Goal: Information Seeking & Learning: Compare options

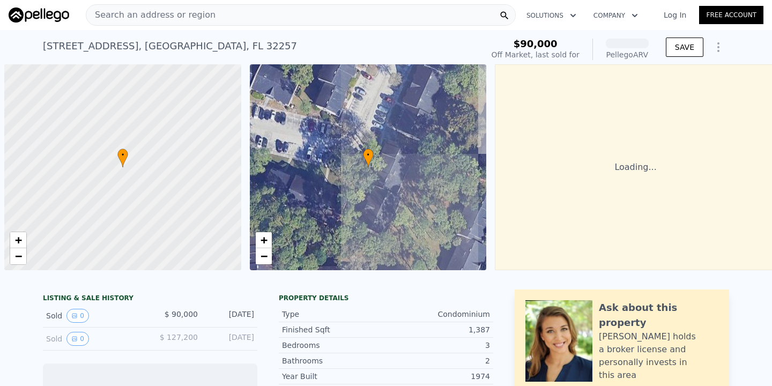
scroll to position [0, 4]
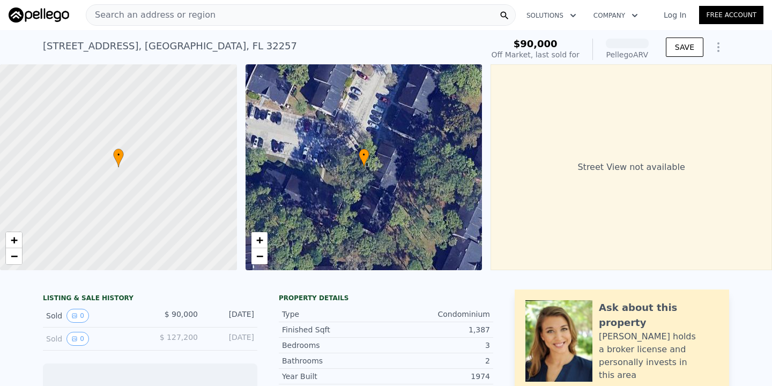
click at [179, 27] on div "Search an address or region Solutions Company Open main menu Log In Free Account" at bounding box center [386, 15] width 755 height 26
click at [187, 21] on div "Search an address or region" at bounding box center [150, 15] width 129 height 20
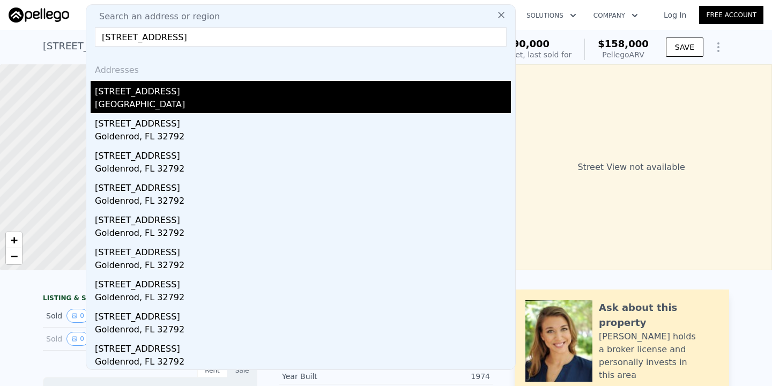
type input "[STREET_ADDRESS]"
click at [203, 94] on div "[STREET_ADDRESS]" at bounding box center [303, 89] width 416 height 17
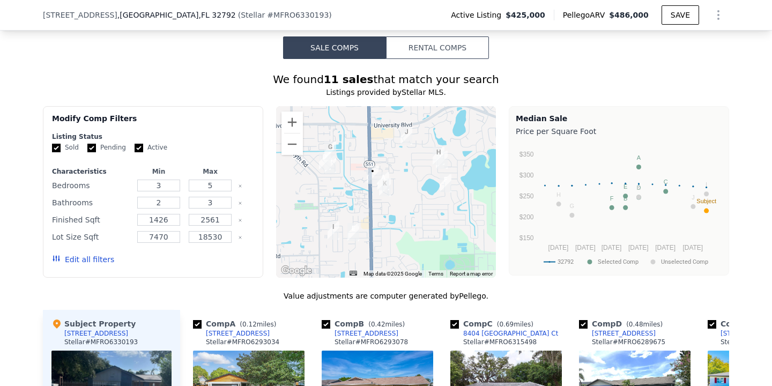
scroll to position [922, 0]
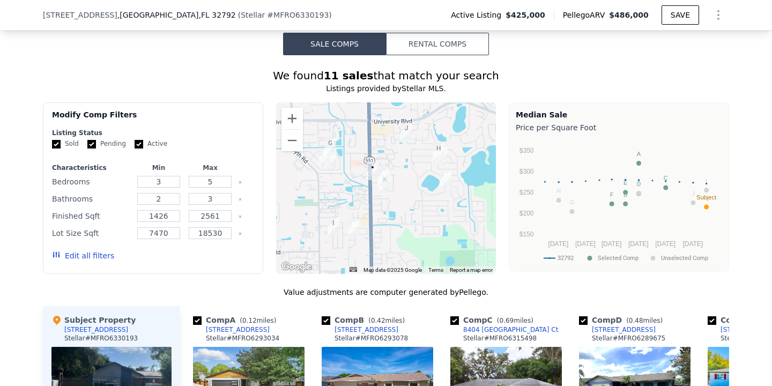
click at [77, 256] on button "Edit all filters" at bounding box center [83, 255] width 62 height 11
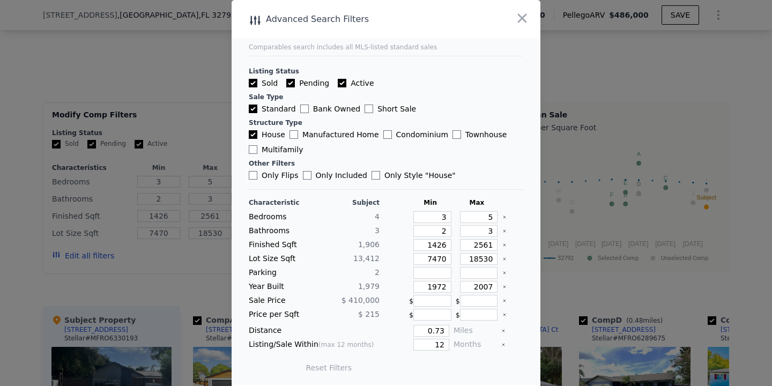
scroll to position [3, 0]
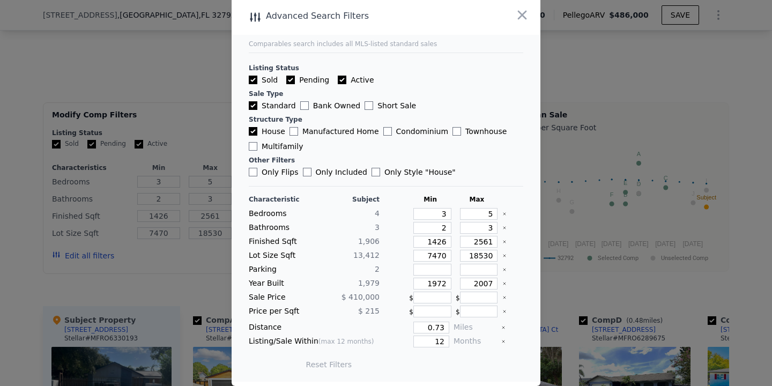
click at [571, 98] on div at bounding box center [386, 193] width 772 height 386
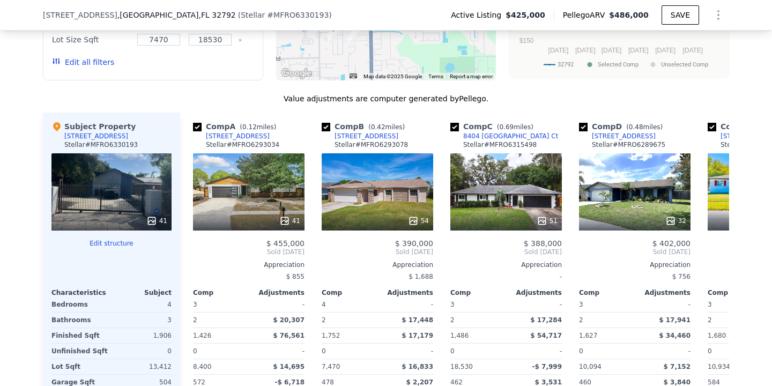
scroll to position [1119, 0]
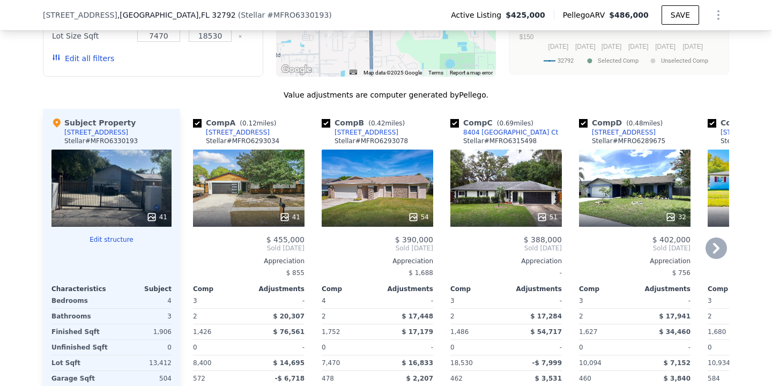
click at [703, 244] on div "Comp E ( 0.58 miles) [STREET_ADDRESS][GEOGRAPHIC_DATA] # MFRS5118595 26 $ 420,0…" at bounding box center [763, 281] width 120 height 345
click at [717, 244] on icon at bounding box center [716, 248] width 6 height 11
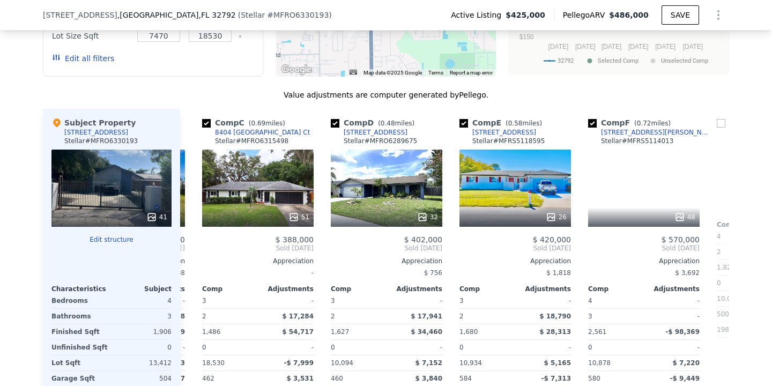
scroll to position [0, 257]
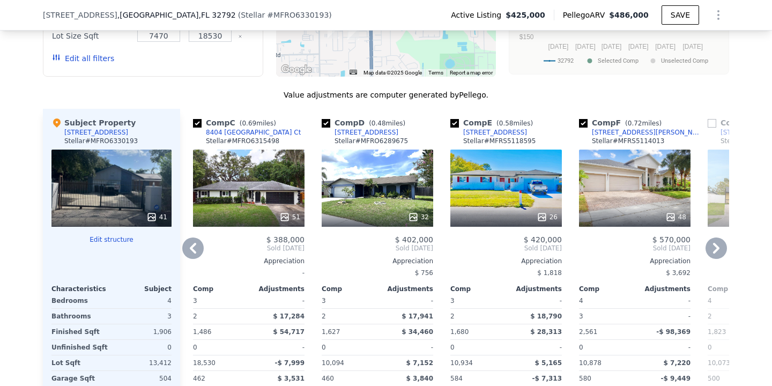
click at [200, 254] on icon at bounding box center [192, 247] width 21 height 21
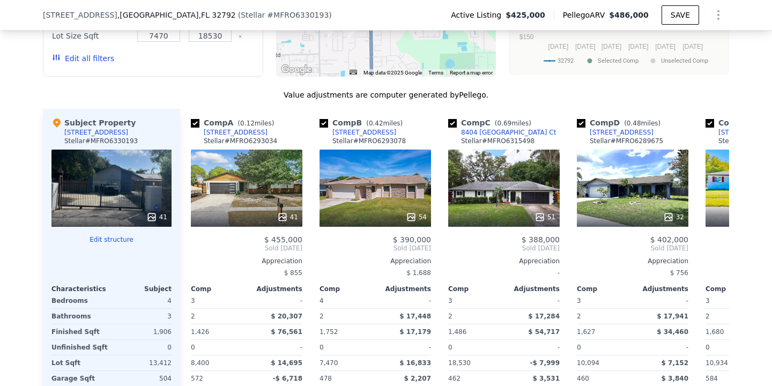
scroll to position [0, 0]
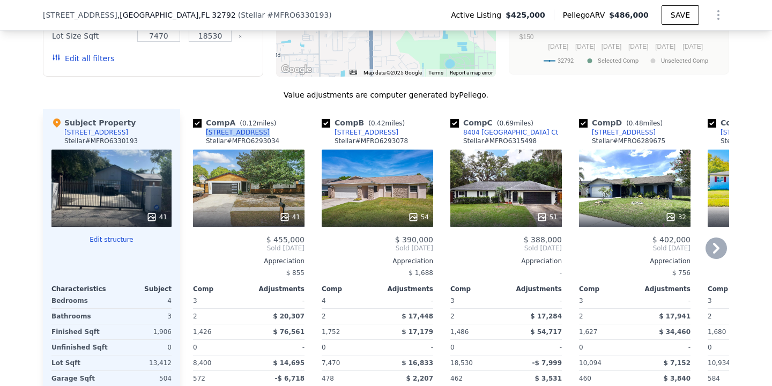
drag, startPoint x: 274, startPoint y: 133, endPoint x: 195, endPoint y: 133, distance: 79.3
click at [195, 133] on div "Comp A ( 0.12 miles) [STREET_ADDRESS] [PERSON_NAME] # MFRO6293034" at bounding box center [249, 133] width 112 height 32
copy div "[STREET_ADDRESS]"
click at [718, 249] on icon at bounding box center [715, 247] width 21 height 21
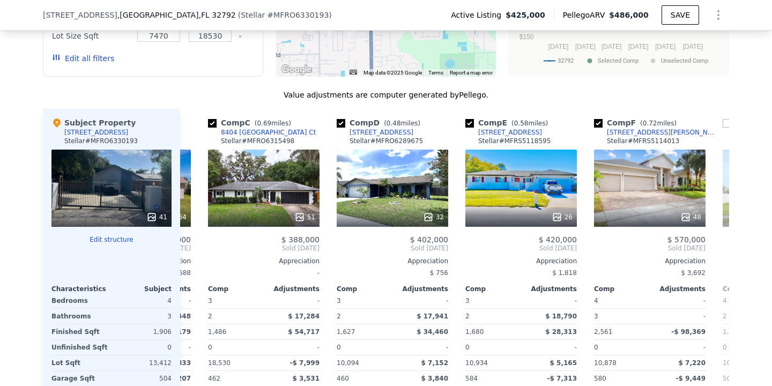
scroll to position [0, 257]
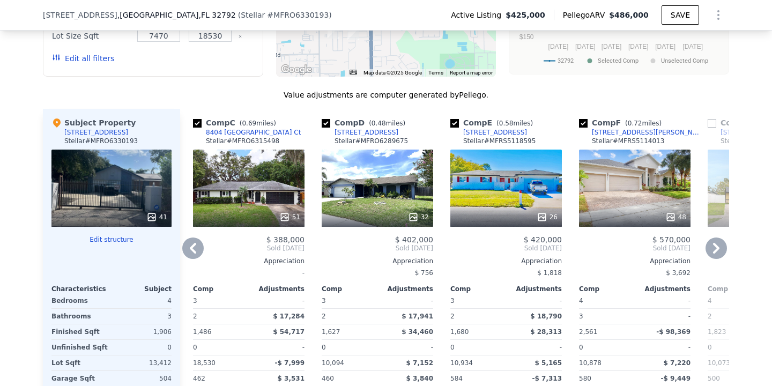
click at [197, 246] on icon at bounding box center [192, 247] width 21 height 21
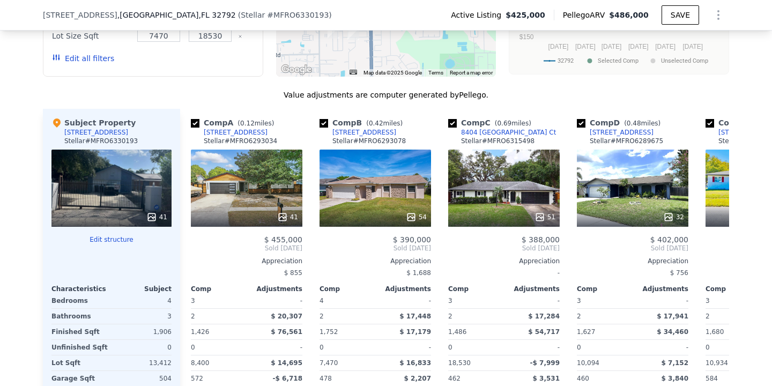
scroll to position [0, 0]
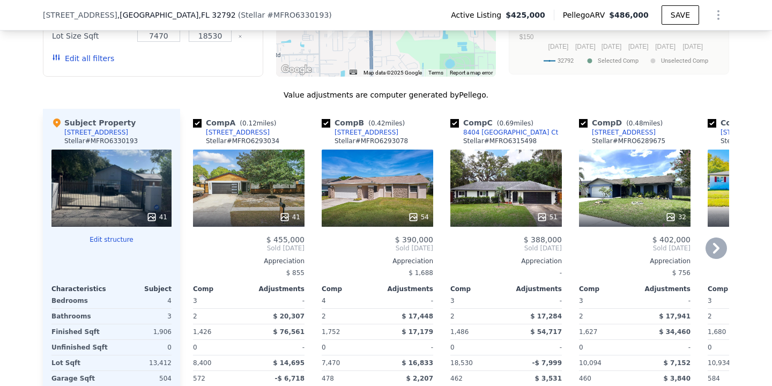
click at [715, 241] on icon at bounding box center [715, 247] width 21 height 21
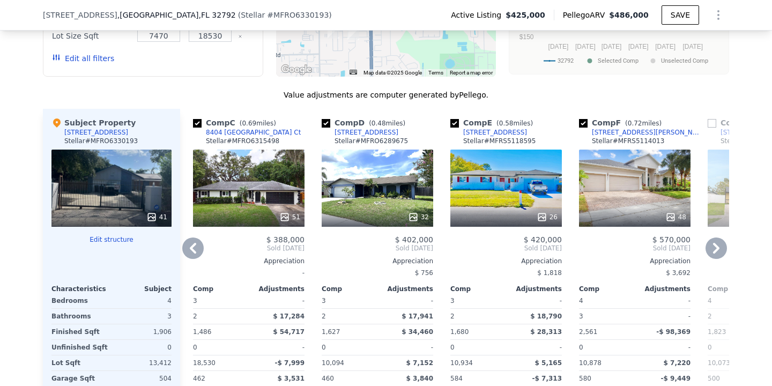
click at [717, 248] on icon at bounding box center [716, 248] width 6 height 11
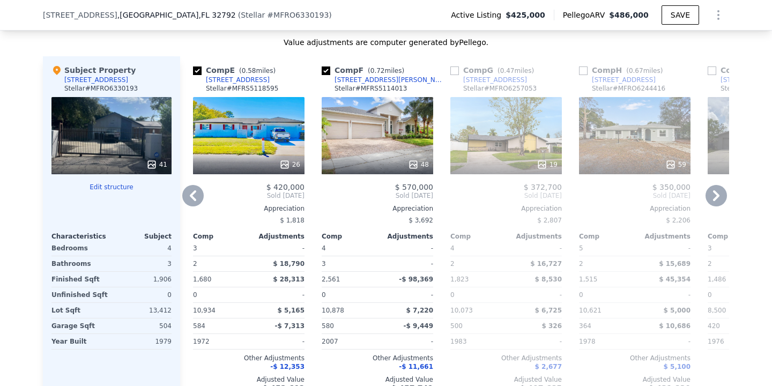
scroll to position [1173, 0]
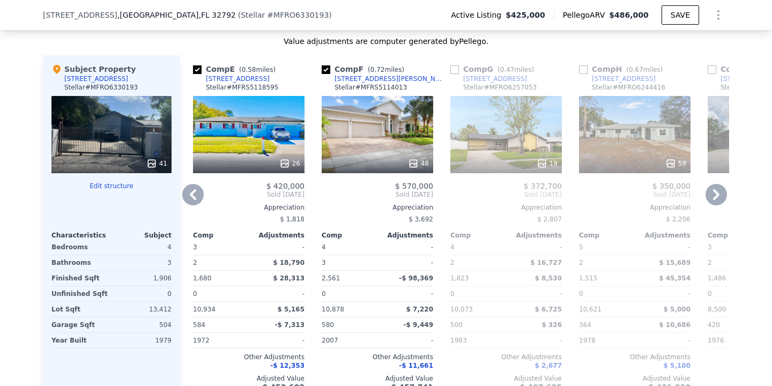
click at [712, 194] on icon at bounding box center [715, 194] width 21 height 21
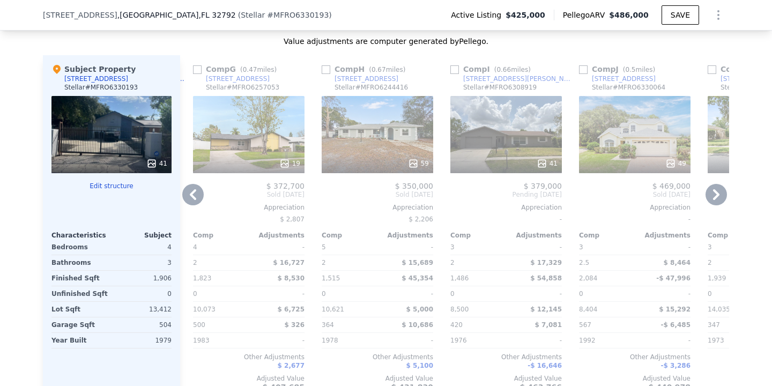
click at [712, 194] on icon at bounding box center [715, 194] width 21 height 21
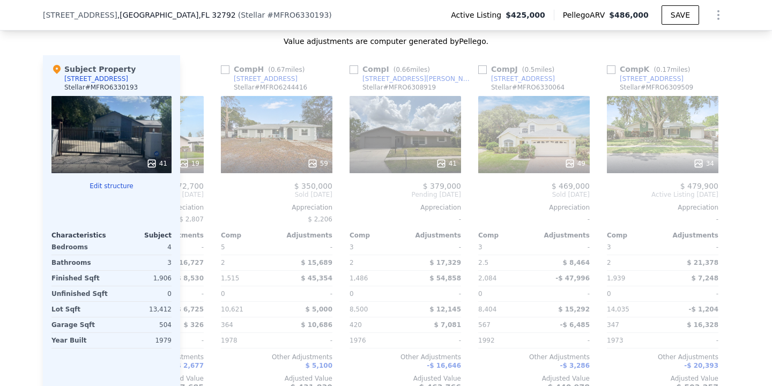
scroll to position [0, 892]
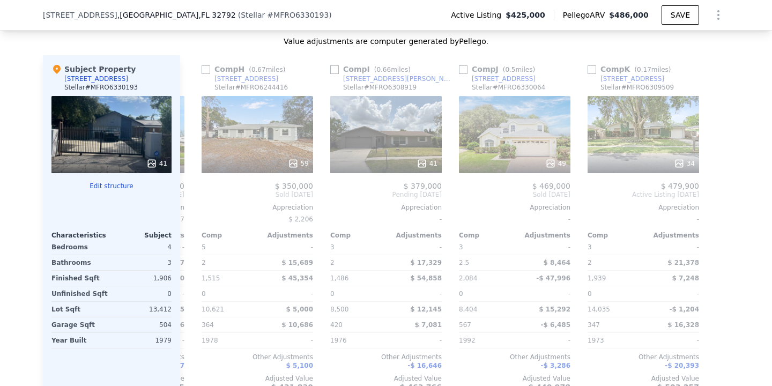
click at [712, 194] on div at bounding box center [720, 227] width 17 height 345
click at [190, 196] on icon at bounding box center [192, 194] width 21 height 21
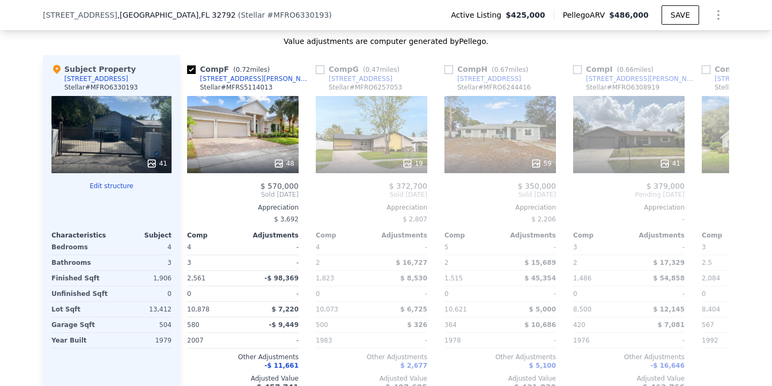
scroll to position [0, 635]
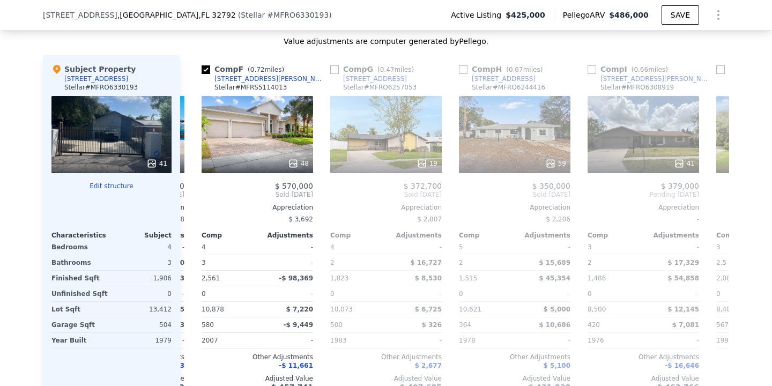
click at [190, 196] on div "Comp A ( 0.12 miles) [STREET_ADDRESS] [PERSON_NAME] # MFRO6293034 41 $ 455,000 …" at bounding box center [454, 227] width 549 height 345
click at [190, 196] on icon at bounding box center [192, 194] width 21 height 21
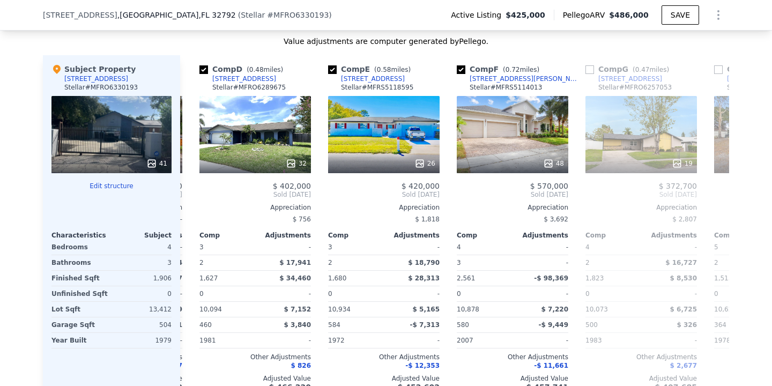
scroll to position [0, 377]
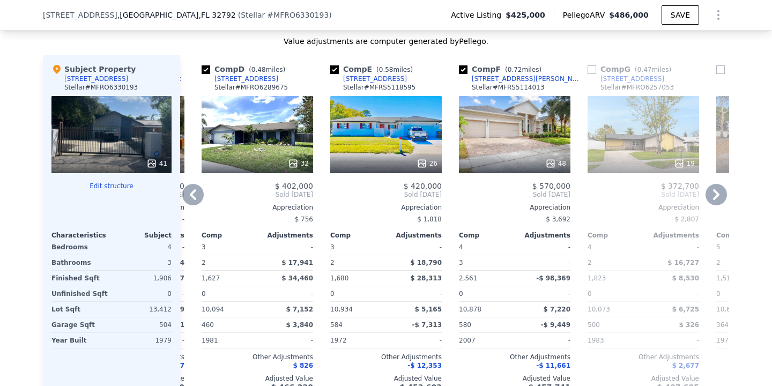
click at [190, 196] on icon at bounding box center [192, 194] width 21 height 21
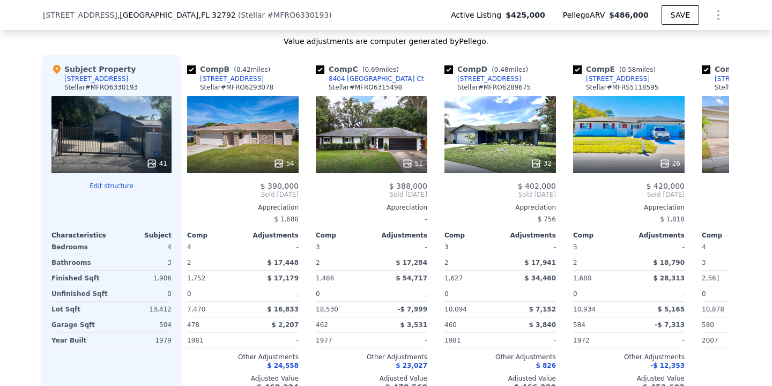
scroll to position [0, 120]
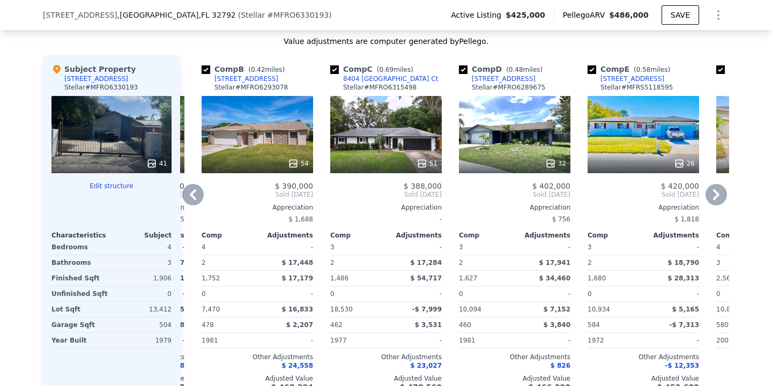
click at [190, 196] on icon at bounding box center [192, 194] width 21 height 21
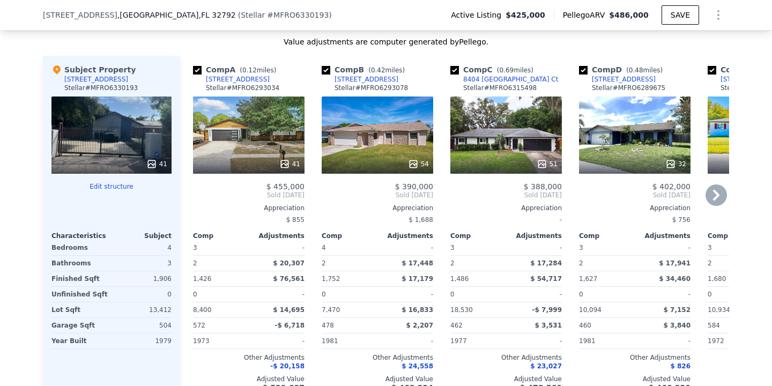
scroll to position [1171, 0]
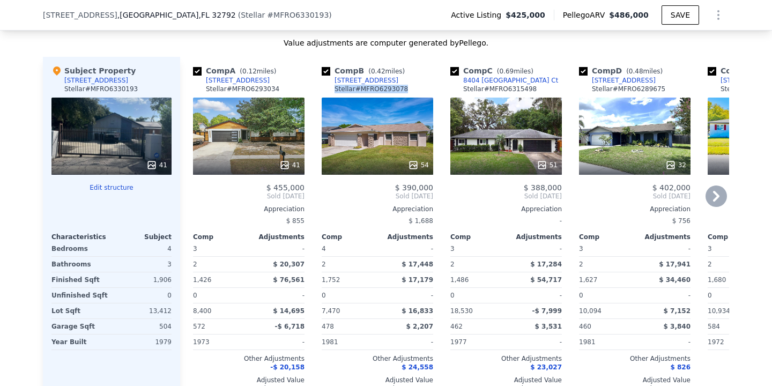
drag, startPoint x: 415, startPoint y: 84, endPoint x: 335, endPoint y: 83, distance: 80.4
click at [335, 83] on div "Comp B ( 0.42 miles) [STREET_ADDRESS] Stellar # MFRO6293078" at bounding box center [378, 81] width 112 height 32
click at [407, 73] on div "Comp B ( 0.42 miles)" at bounding box center [365, 70] width 87 height 11
click at [399, 80] on div "Comp B ( 0.42 miles) [STREET_ADDRESS] Stellar # MFRO6293078" at bounding box center [378, 81] width 112 height 32
copy div "[STREET_ADDRESS]"
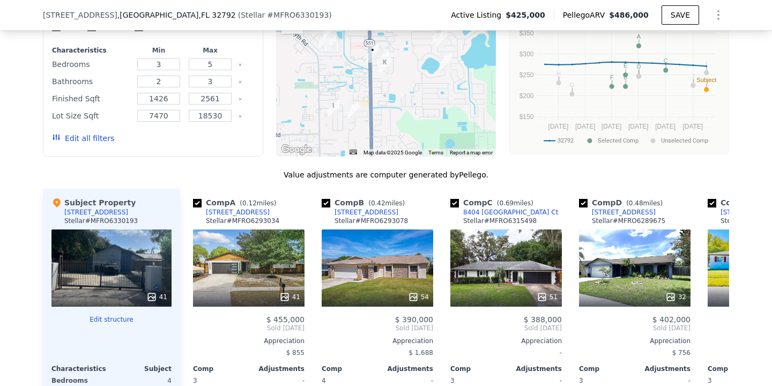
scroll to position [1033, 0]
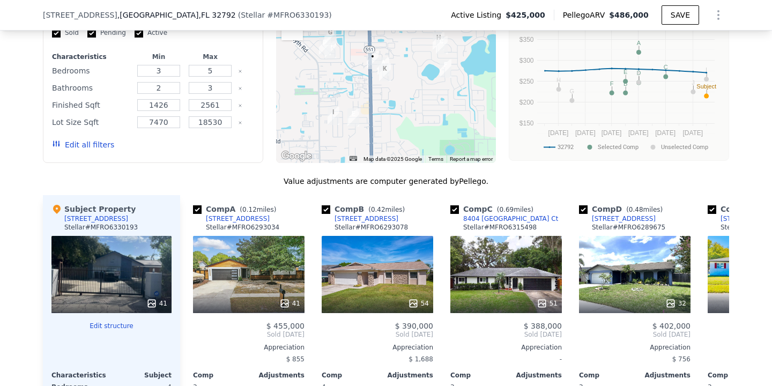
click at [385, 75] on img "3054 Bluebrook Dr" at bounding box center [385, 72] width 12 height 18
click at [714, 331] on icon at bounding box center [716, 334] width 6 height 11
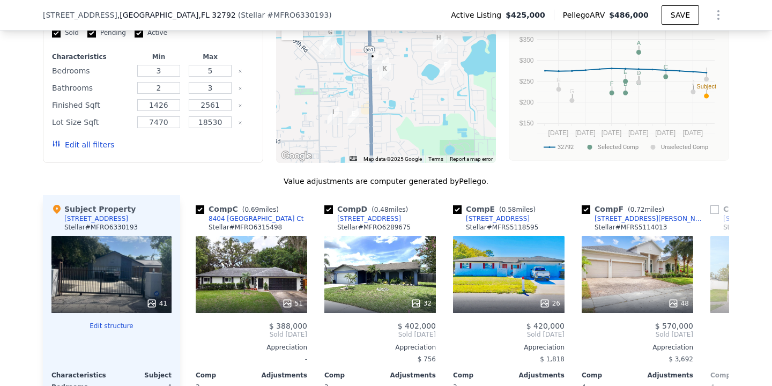
scroll to position [0, 257]
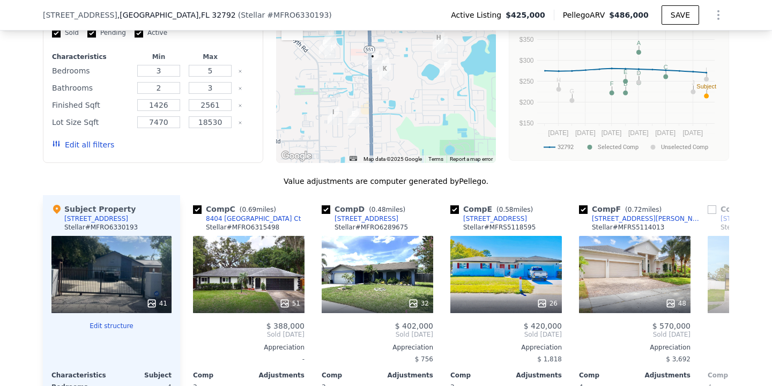
click at [714, 331] on div "Comp A ( 0.12 miles) [STREET_ADDRESS] [PERSON_NAME] # MFRO6293034 41 $ 455,000 …" at bounding box center [454, 367] width 549 height 345
click at [714, 331] on icon at bounding box center [716, 334] width 6 height 11
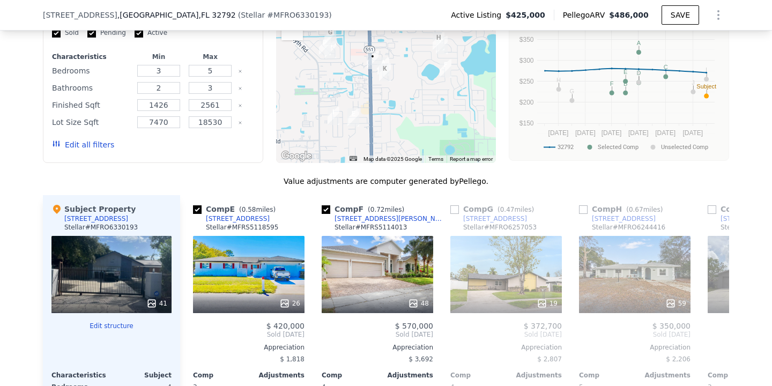
click at [714, 331] on div "Comp A ( 0.12 miles) [STREET_ADDRESS] [PERSON_NAME] # MFRO6293034 41 $ 455,000 …" at bounding box center [454, 367] width 549 height 345
click at [714, 331] on icon at bounding box center [716, 334] width 6 height 11
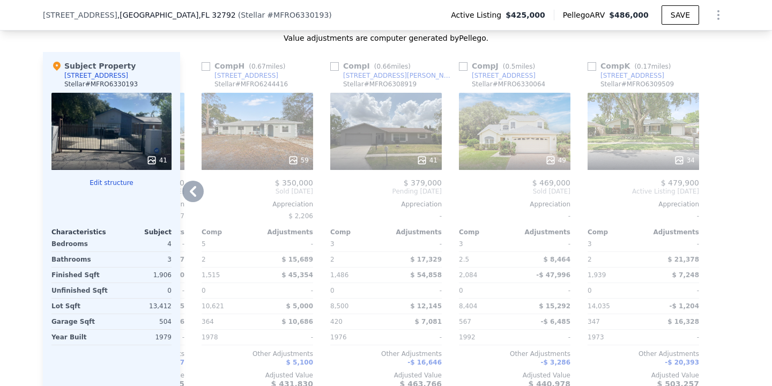
scroll to position [1182, 0]
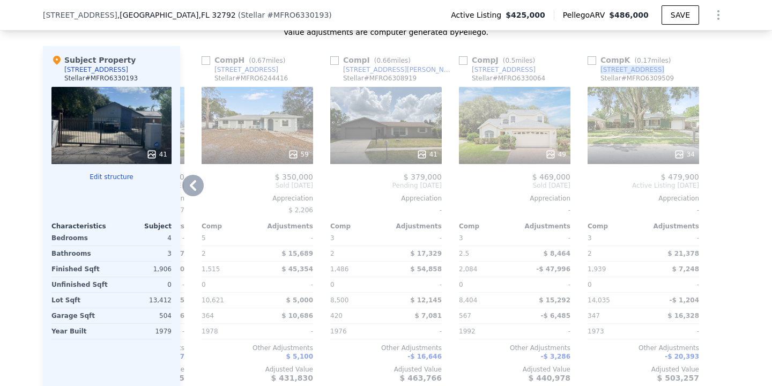
drag, startPoint x: 667, startPoint y: 70, endPoint x: 590, endPoint y: 70, distance: 76.7
click at [590, 70] on div "Comp K ( 0.17 miles) [STREET_ADDRESS] [PERSON_NAME] # MFRO6309509" at bounding box center [644, 71] width 112 height 32
copy div "[STREET_ADDRESS]"
